Goal: Entertainment & Leisure: Consume media (video, audio)

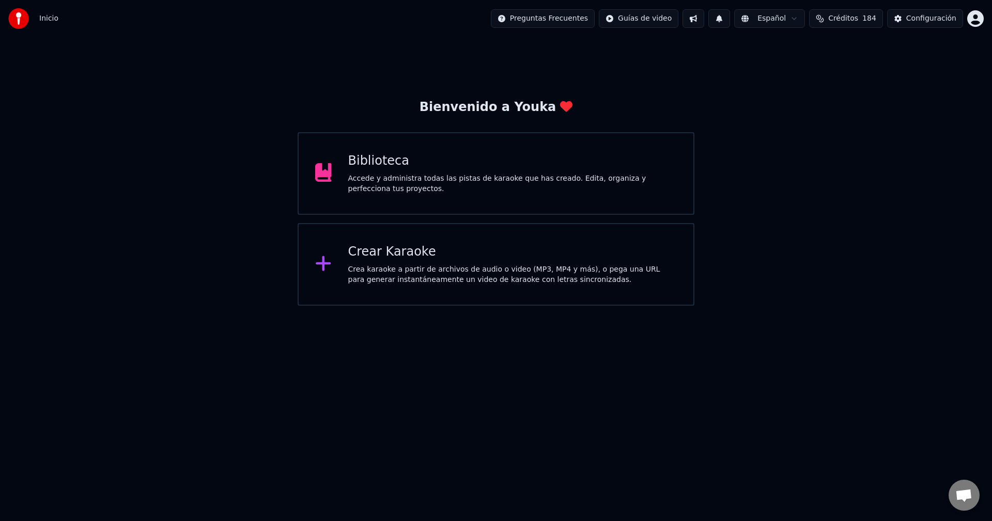
click at [853, 19] on span "Créditos" at bounding box center [843, 18] width 30 height 10
click at [678, 91] on div "Bienvenido a Youka Biblioteca Accede y administra todas las pistas de karaoke q…" at bounding box center [496, 171] width 992 height 269
click at [854, 13] on button "Créditos 184" at bounding box center [846, 18] width 74 height 19
click at [417, 157] on div "Biblioteca" at bounding box center [512, 161] width 329 height 17
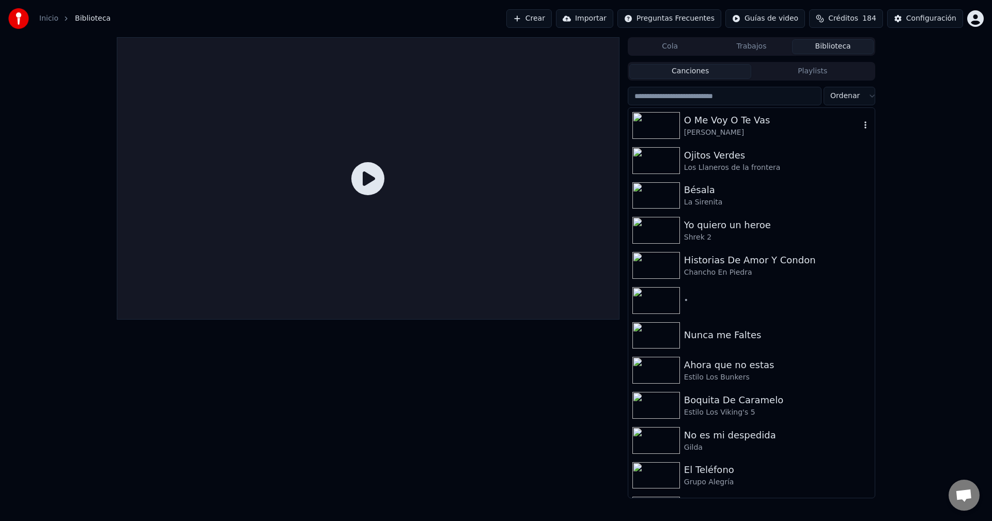
click at [762, 128] on div "[PERSON_NAME]" at bounding box center [772, 133] width 176 height 10
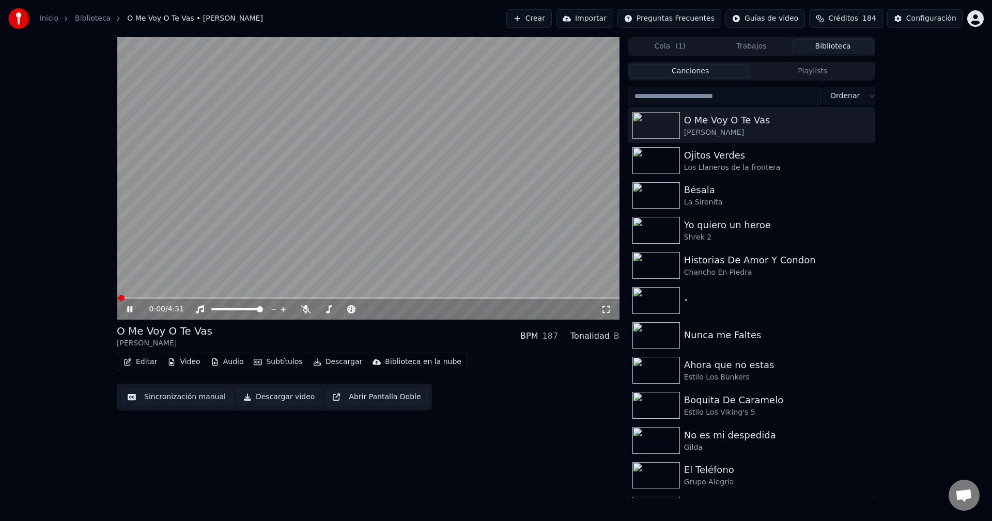
click at [126, 313] on icon at bounding box center [137, 309] width 24 height 8
click at [126, 308] on icon at bounding box center [137, 309] width 24 height 8
click at [129, 309] on icon at bounding box center [129, 309] width 5 height 6
